Goal: Information Seeking & Learning: Learn about a topic

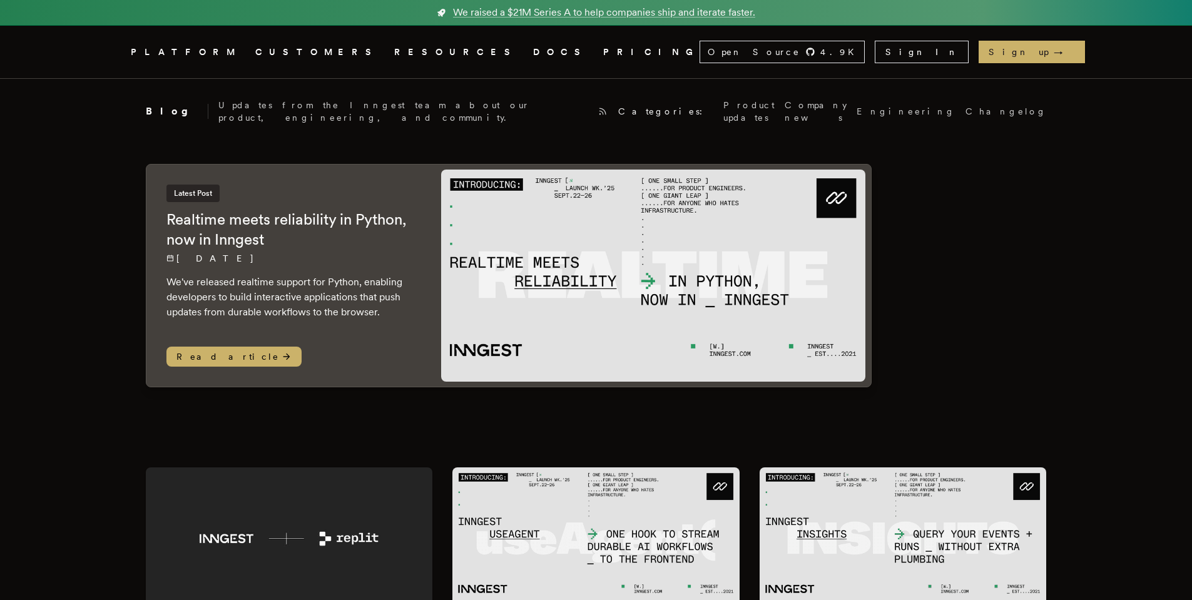
click at [533, 54] on link "DOCS" at bounding box center [560, 52] width 55 height 16
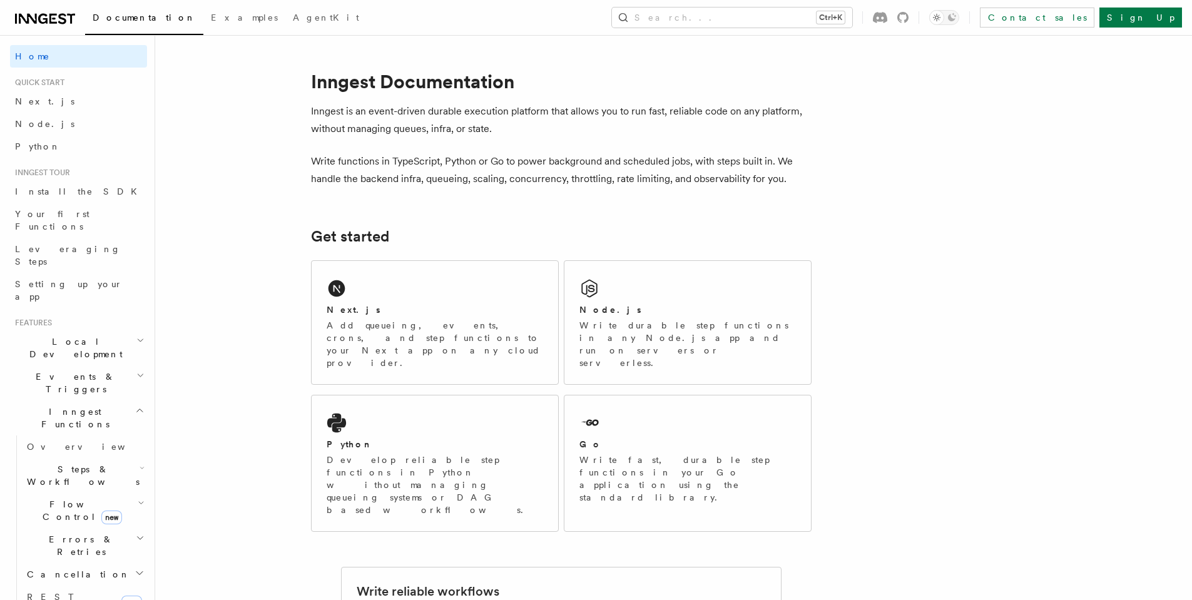
click at [53, 81] on span "Quick start" at bounding box center [37, 83] width 54 height 10
click at [37, 106] on span "Next.js" at bounding box center [44, 101] width 59 height 10
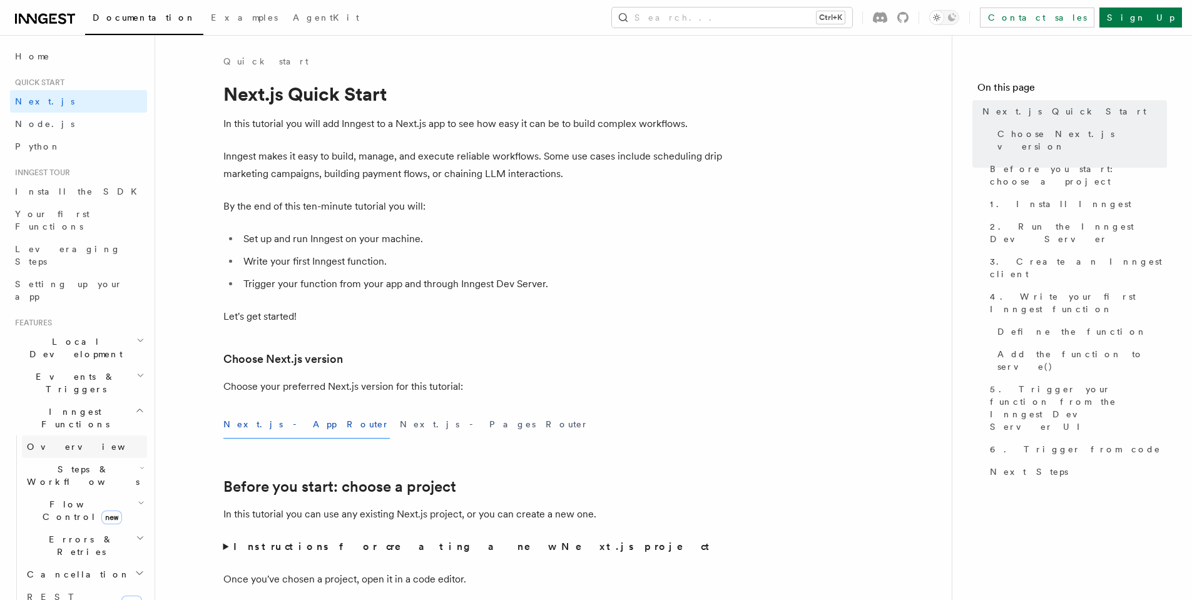
click at [52, 442] on span "Overview" at bounding box center [91, 447] width 129 height 10
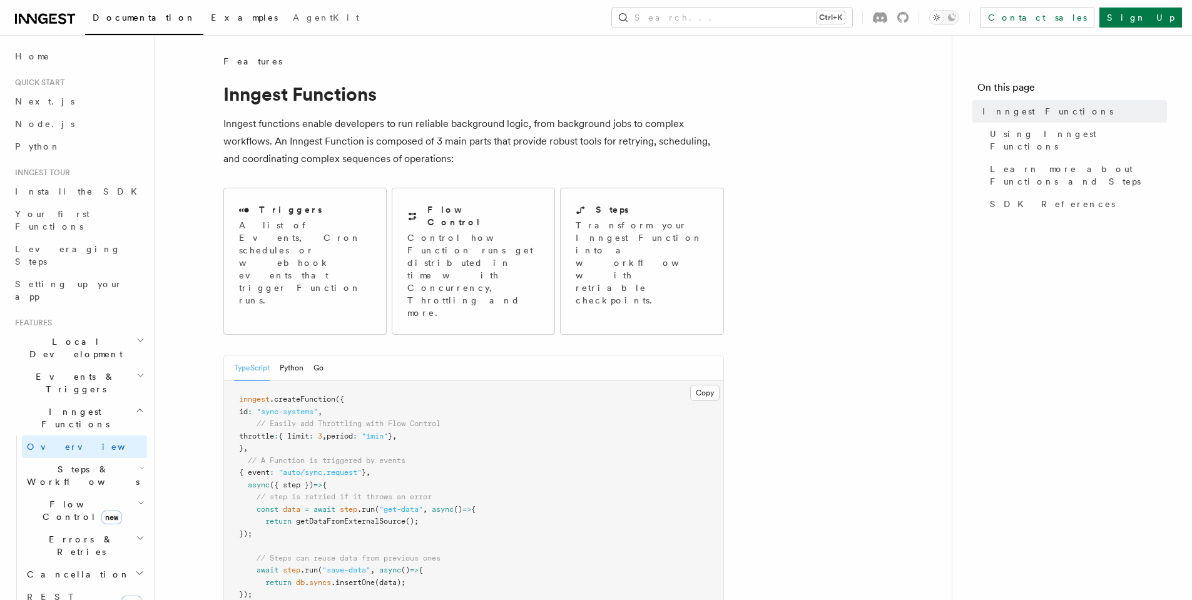
click at [211, 19] on span "Examples" at bounding box center [244, 18] width 67 height 10
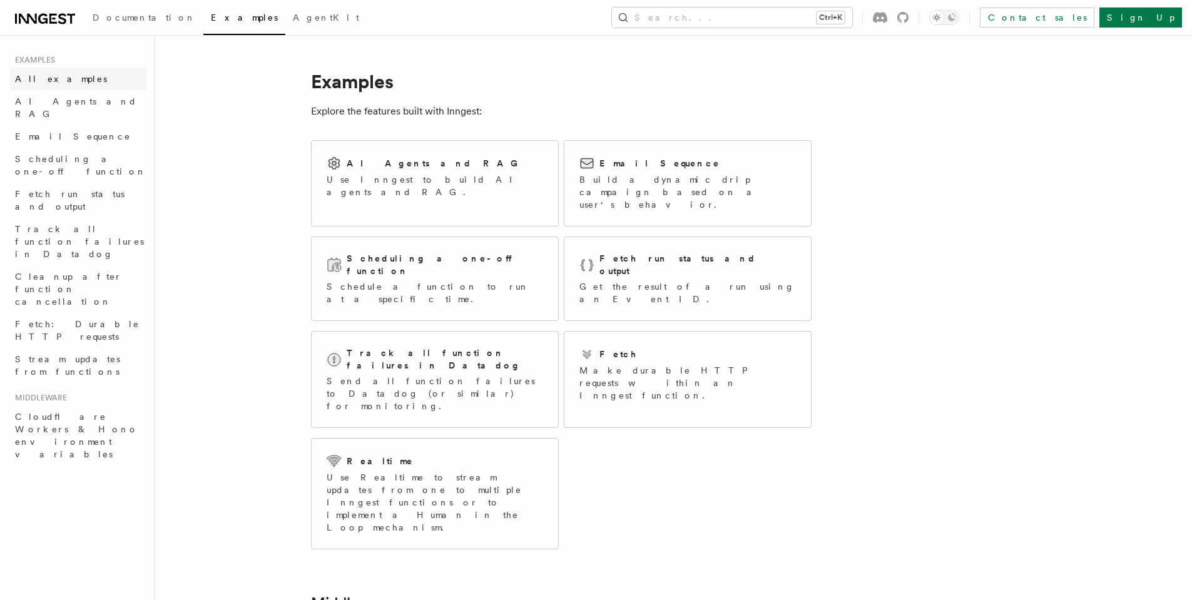
click at [48, 83] on span "All examples" at bounding box center [61, 79] width 92 height 10
click at [458, 177] on p "Use Inngest to build AI agents and RAG." at bounding box center [435, 185] width 216 height 25
click at [53, 104] on span "AI Agents and RAG" at bounding box center [76, 107] width 122 height 23
click at [54, 131] on span "Email Sequence" at bounding box center [73, 136] width 116 height 10
click at [141, 21] on span "Documentation" at bounding box center [144, 18] width 103 height 10
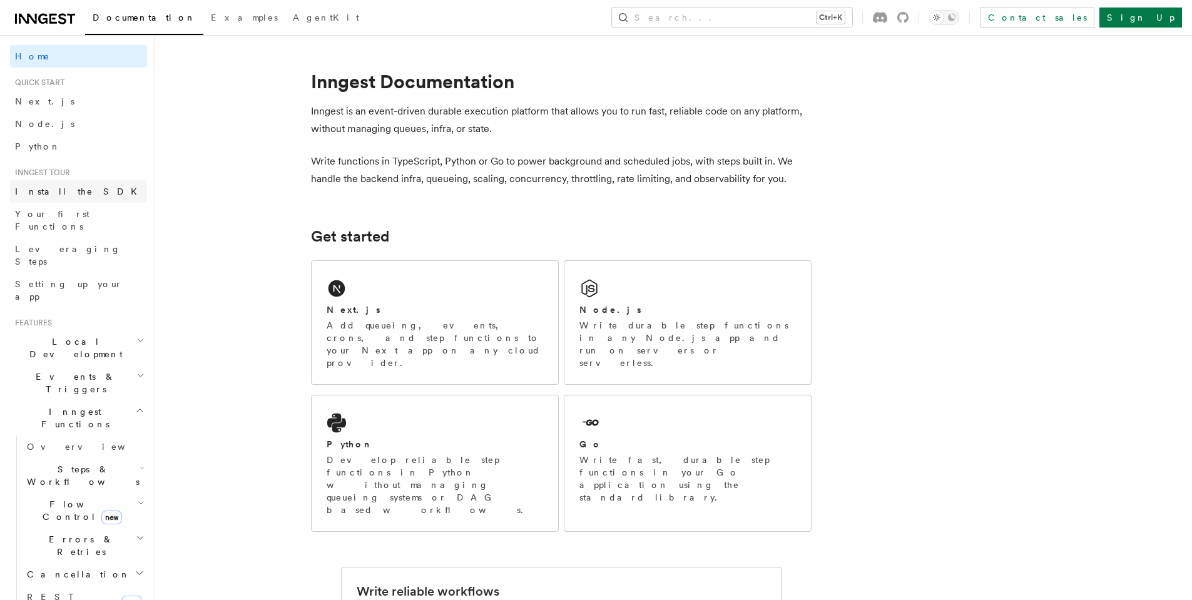
click at [57, 192] on span "Install the SDK" at bounding box center [80, 191] width 130 height 10
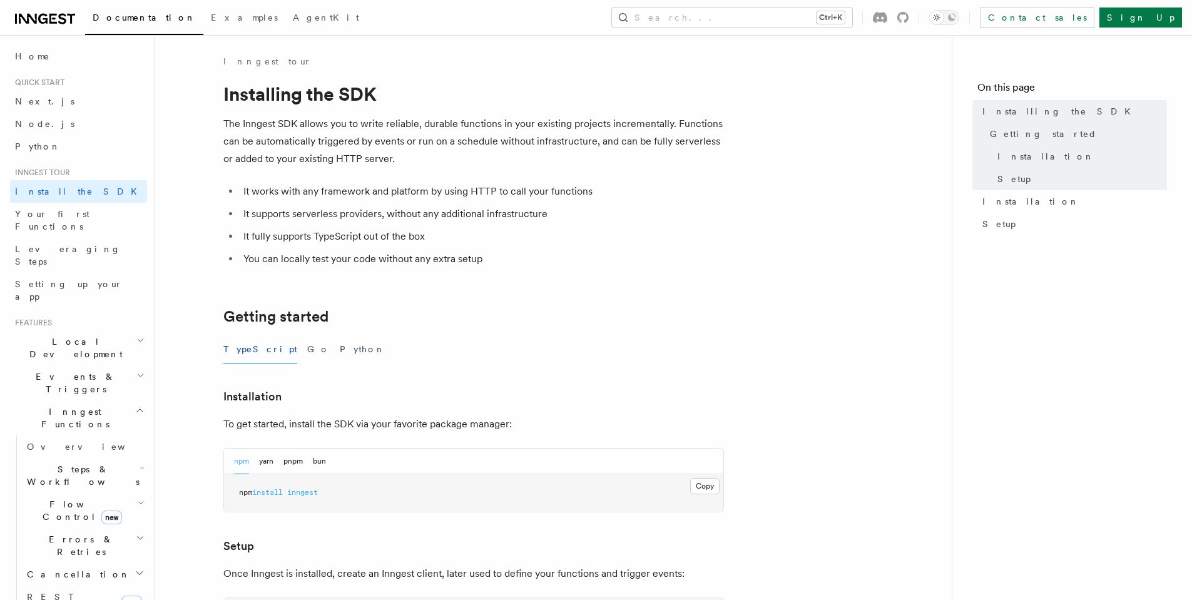
click at [78, 463] on span "Steps & Workflows" at bounding box center [81, 475] width 118 height 25
click at [68, 499] on span "Overview" at bounding box center [103, 504] width 129 height 10
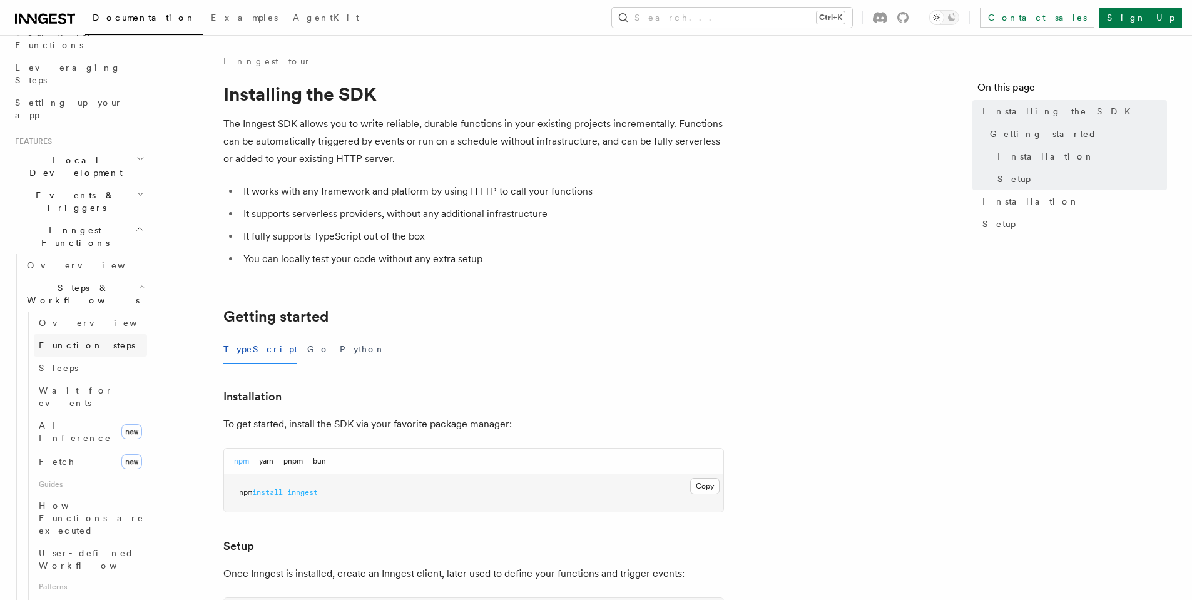
scroll to position [225, 0]
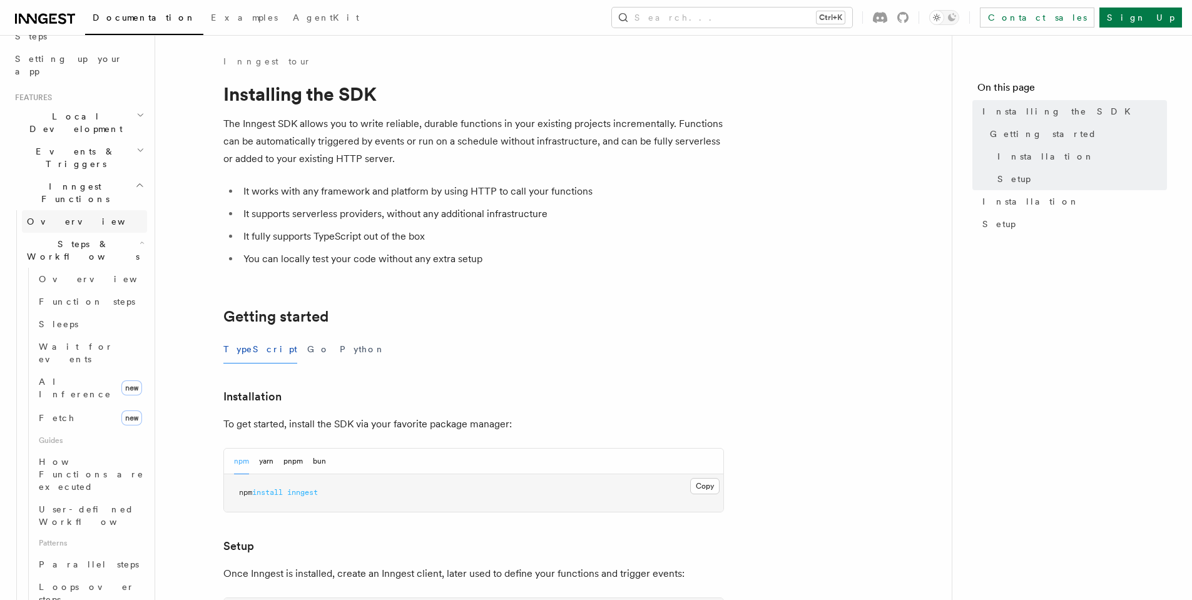
click at [55, 216] on span "Overview" at bounding box center [91, 221] width 129 height 10
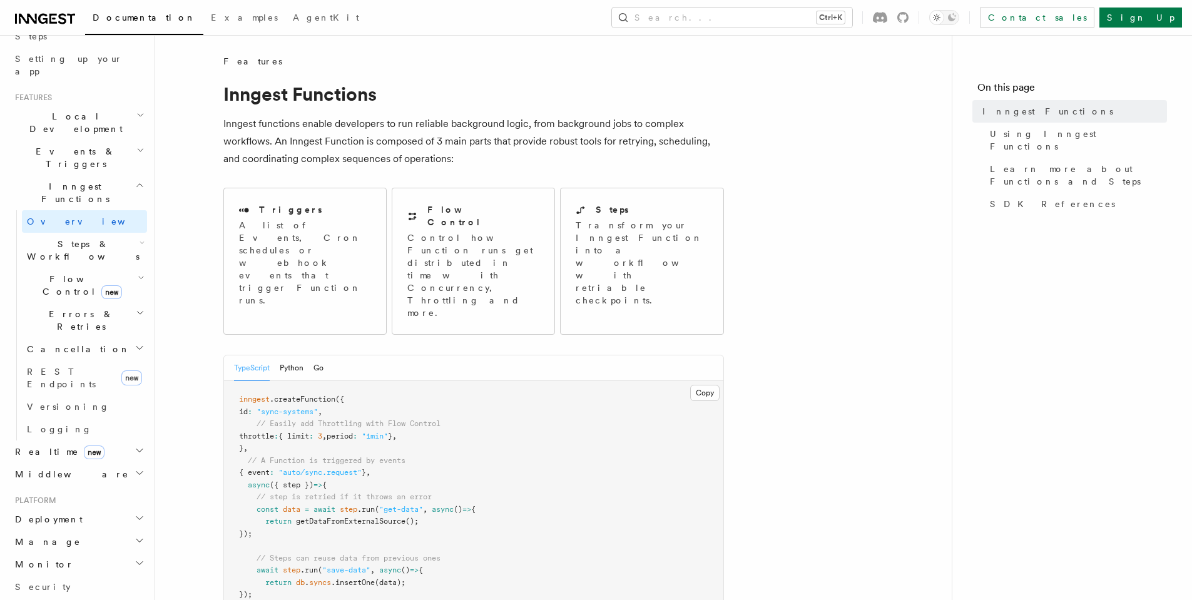
click at [43, 445] on span "Realtime new" at bounding box center [57, 451] width 94 height 13
click at [66, 463] on link "Overview" at bounding box center [84, 474] width 125 height 23
click at [62, 469] on span "Overview" at bounding box center [91, 474] width 129 height 10
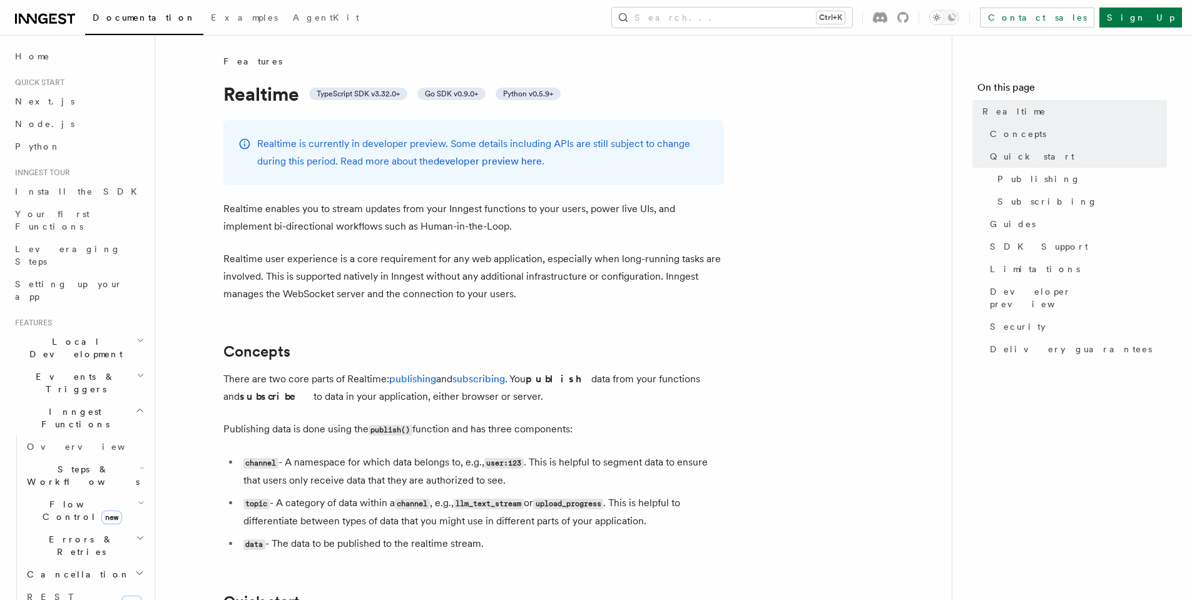
click at [376, 292] on p "Realtime user experience is a core requirement for any web application, especia…" at bounding box center [473, 276] width 501 height 53
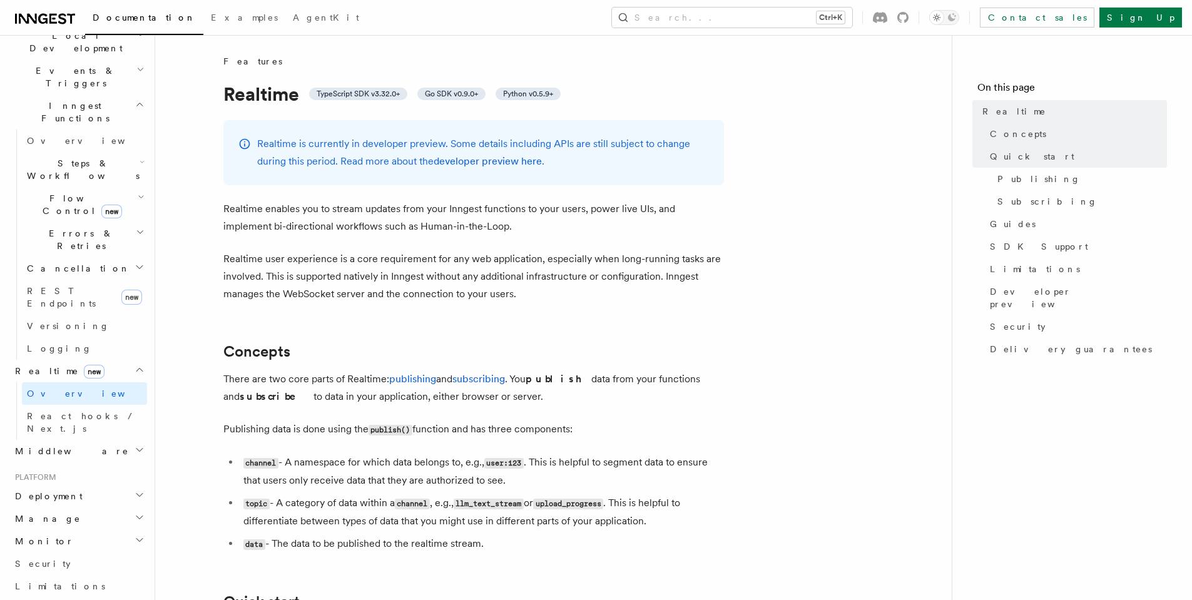
scroll to position [303, 0]
click at [52, 492] on span "Deployment" at bounding box center [46, 498] width 73 height 13
click at [49, 515] on span "Overview" at bounding box center [91, 521] width 129 height 13
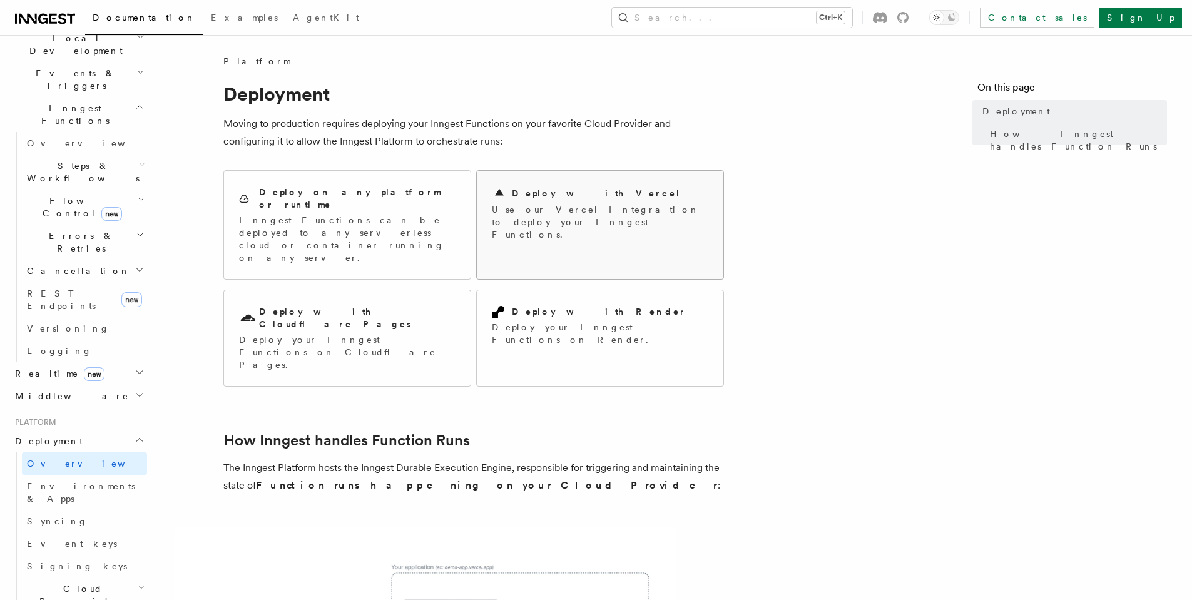
click at [537, 196] on h2 "Deploy with Vercel" at bounding box center [596, 193] width 169 height 13
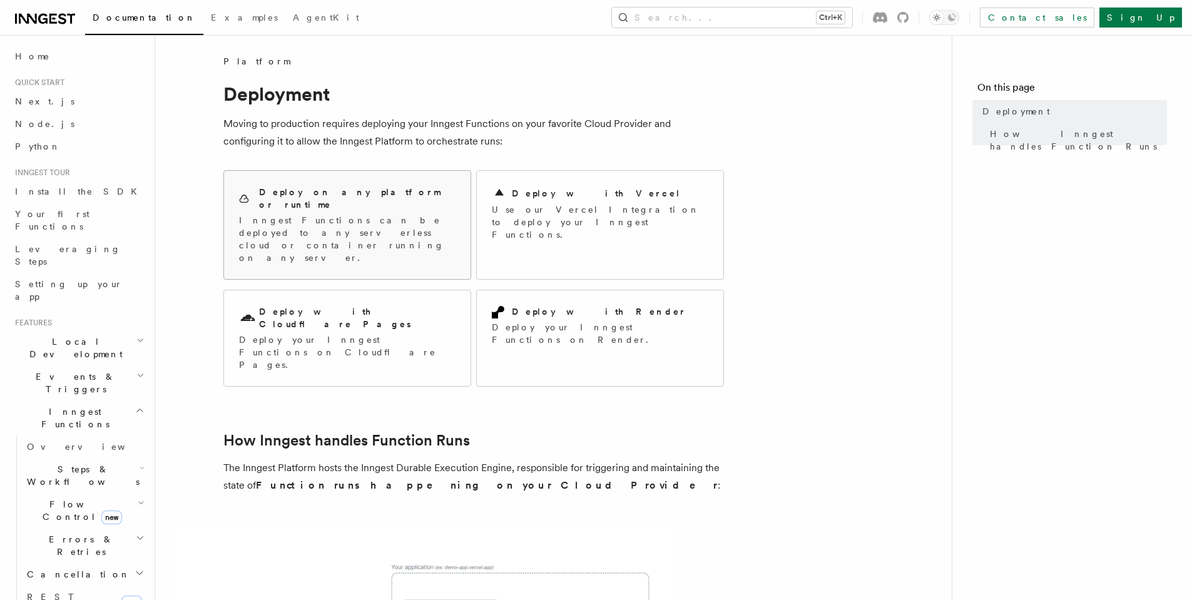
click at [297, 200] on div "Deploy on any platform or runtime Inngest Functions can be deployed to any serv…" at bounding box center [347, 225] width 216 height 78
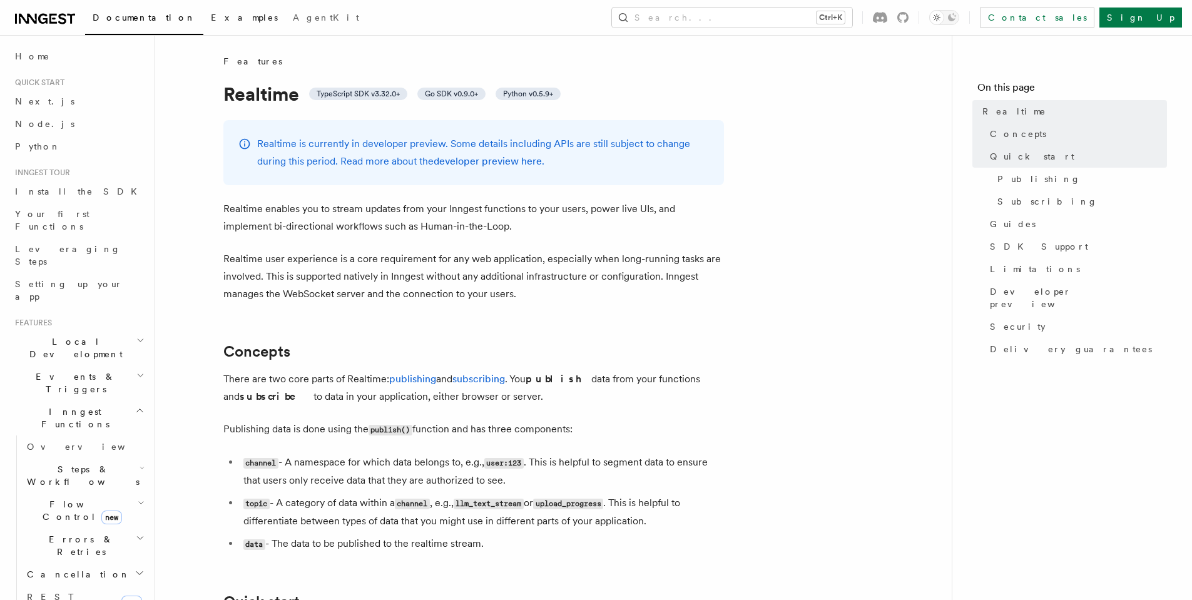
click at [203, 23] on link "Examples" at bounding box center [244, 19] width 82 height 30
click at [118, 21] on span "Documentation" at bounding box center [144, 18] width 103 height 10
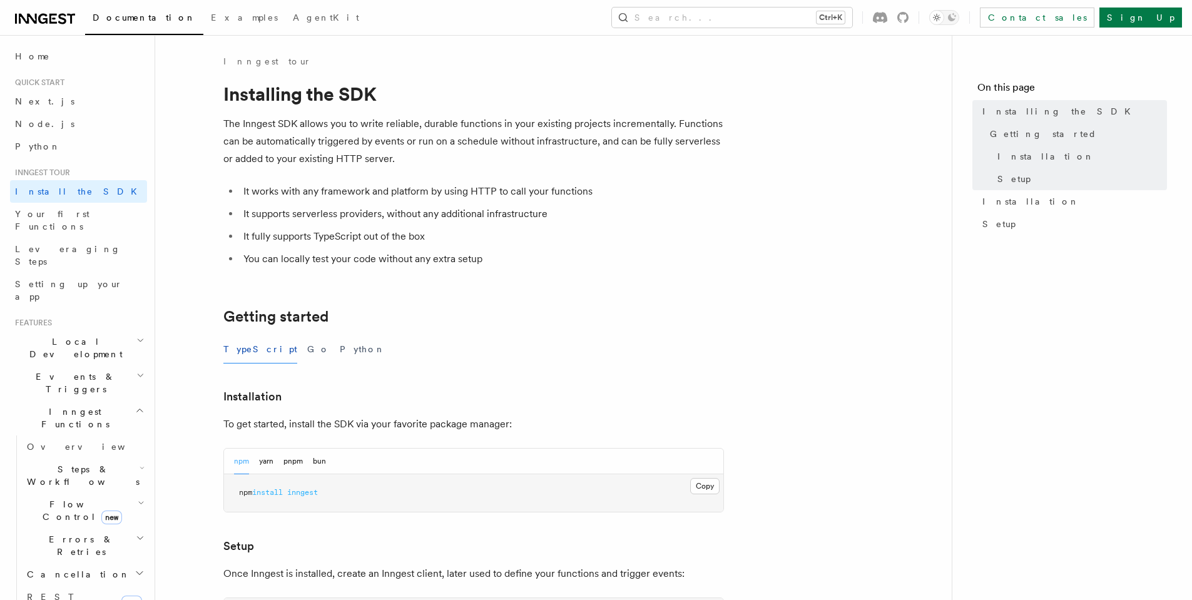
click at [356, 168] on article "Inngest tour Installing the SDK The Inngest SDK allows you to write reliable, d…" at bounding box center [553, 547] width 756 height 985
click at [396, 163] on p "The Inngest SDK allows you to write reliable, durable functions in your existin…" at bounding box center [473, 141] width 501 height 53
click at [307, 352] on button "Go" at bounding box center [318, 349] width 23 height 28
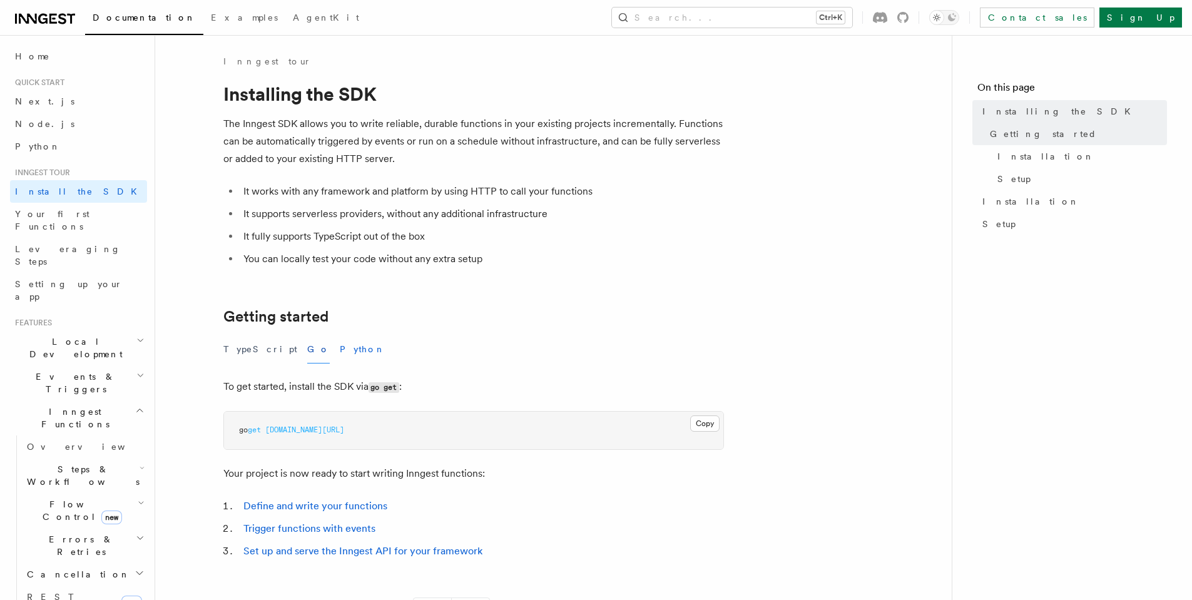
click at [340, 352] on button "Python" at bounding box center [363, 349] width 46 height 28
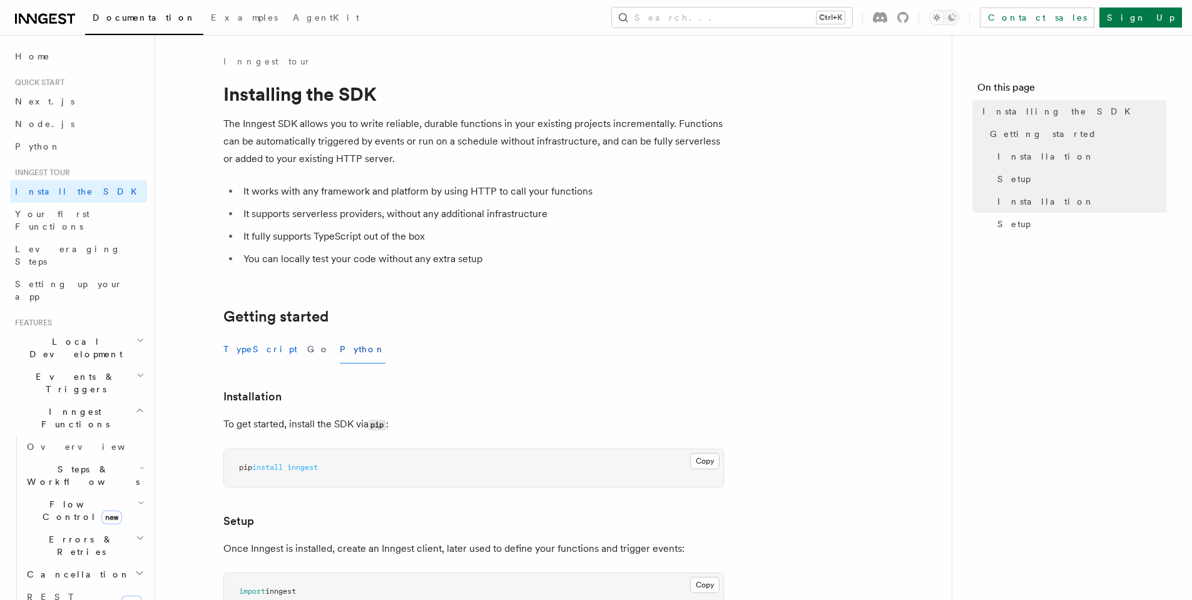
click at [252, 354] on button "TypeScript" at bounding box center [260, 349] width 74 height 28
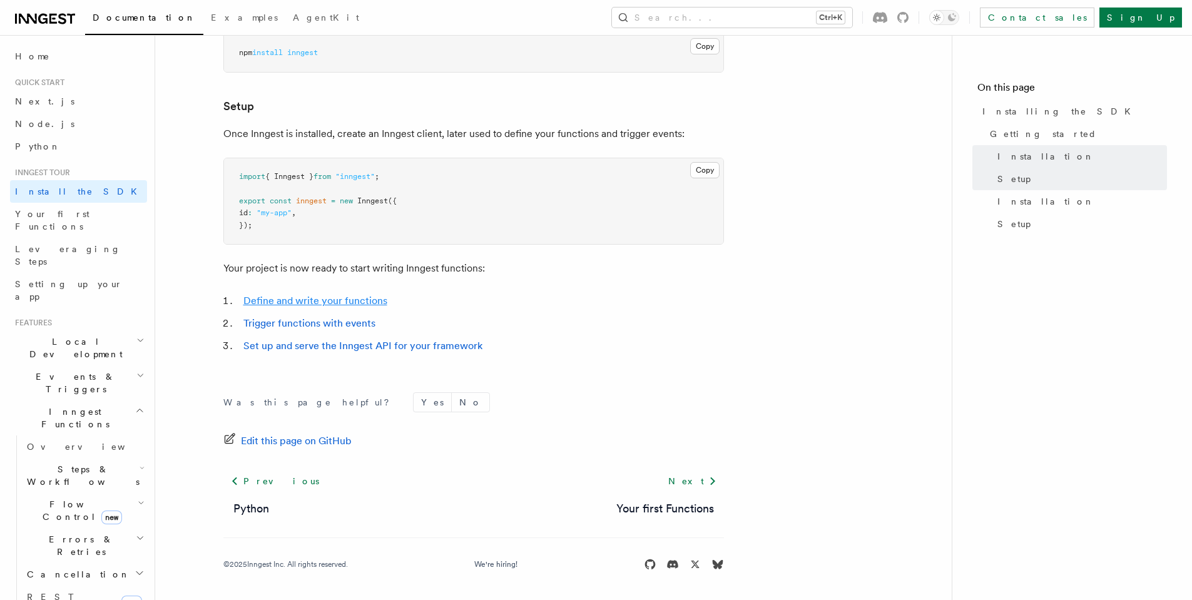
scroll to position [440, 0]
click at [85, 563] on h2 "Cancellation" at bounding box center [84, 574] width 125 height 23
click at [78, 533] on span "Errors & Retries" at bounding box center [79, 545] width 114 height 25
click at [74, 569] on span "Overview" at bounding box center [103, 574] width 129 height 10
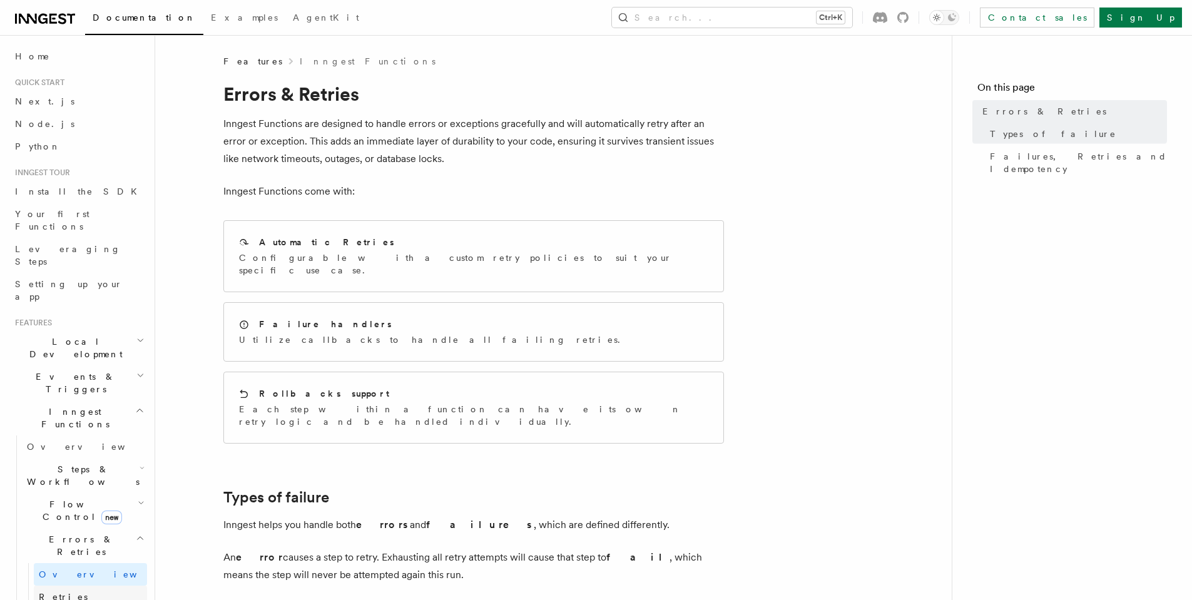
click at [70, 586] on link "Retries" at bounding box center [90, 597] width 113 height 23
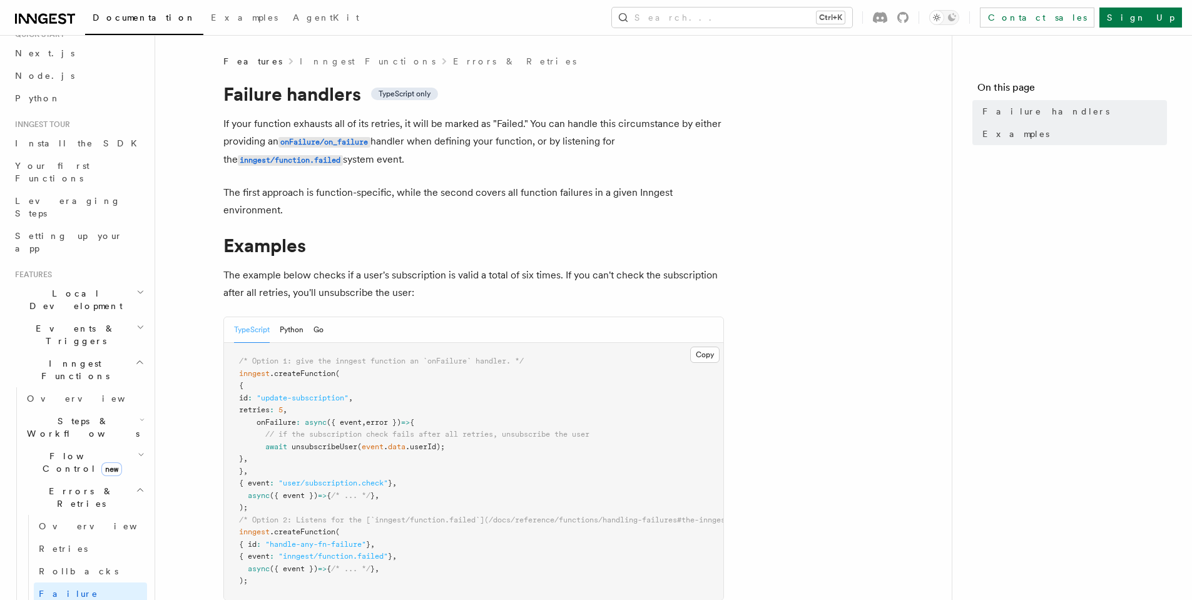
scroll to position [75, 0]
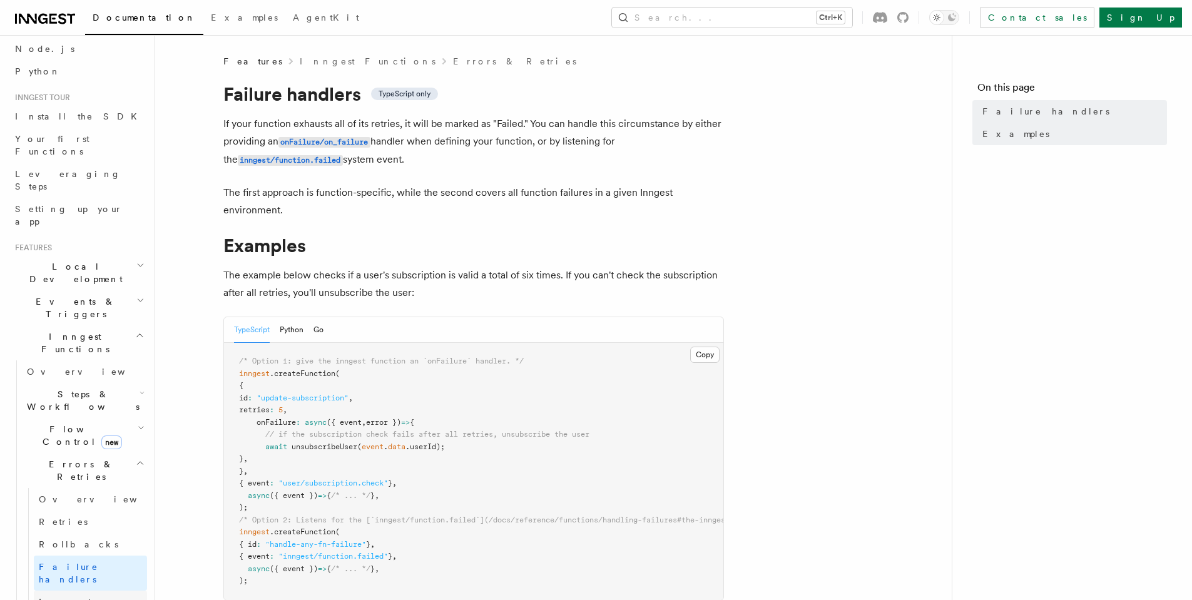
click at [83, 597] on span "Inngest errors" at bounding box center [89, 602] width 100 height 10
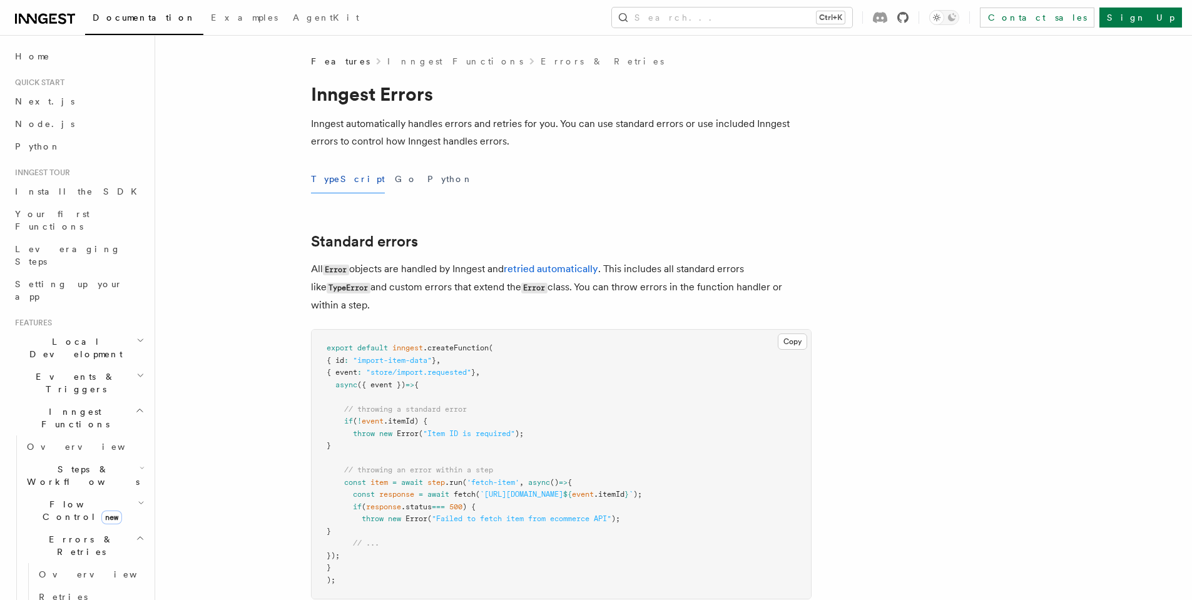
click at [908, 19] on icon at bounding box center [902, 17] width 11 height 11
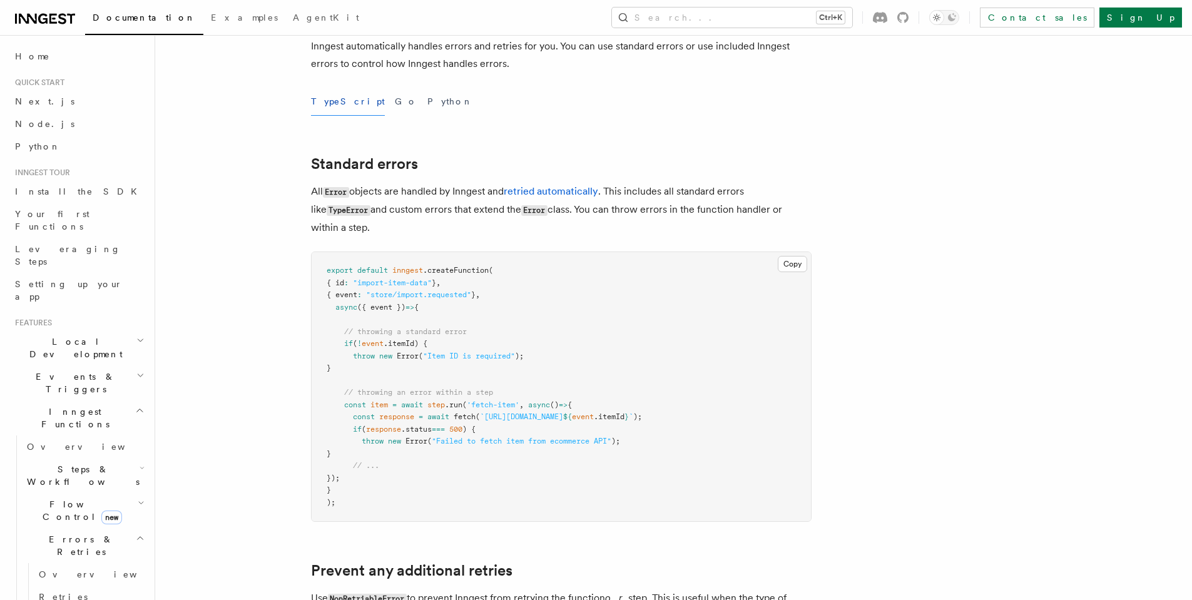
scroll to position [75, 0]
